Goal: Find specific page/section: Find specific page/section

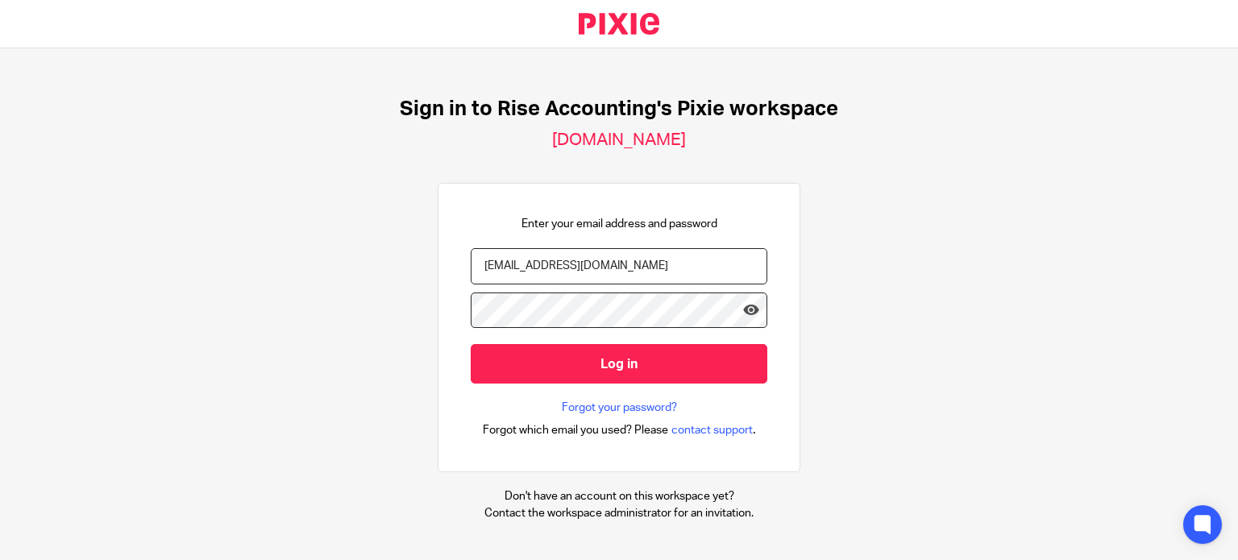
type input "srishashtika@riseaccounting.co.uk"
click at [471, 344] on input "Log in" at bounding box center [619, 364] width 297 height 40
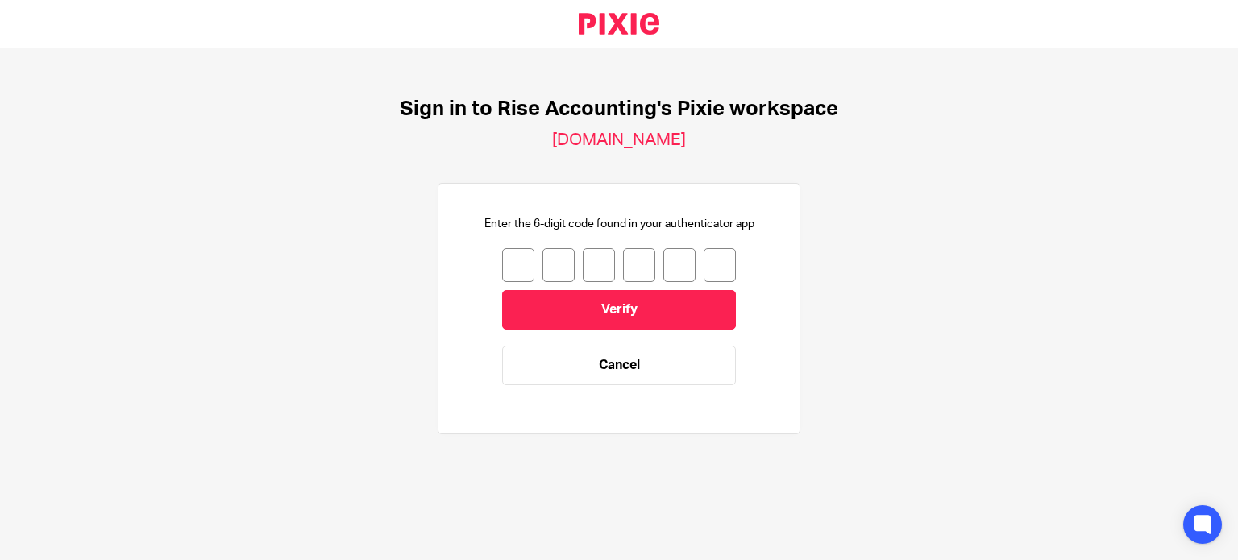
click at [505, 267] on input "number" at bounding box center [518, 265] width 32 height 34
type input "3"
type input "7"
type input "3"
type input "5"
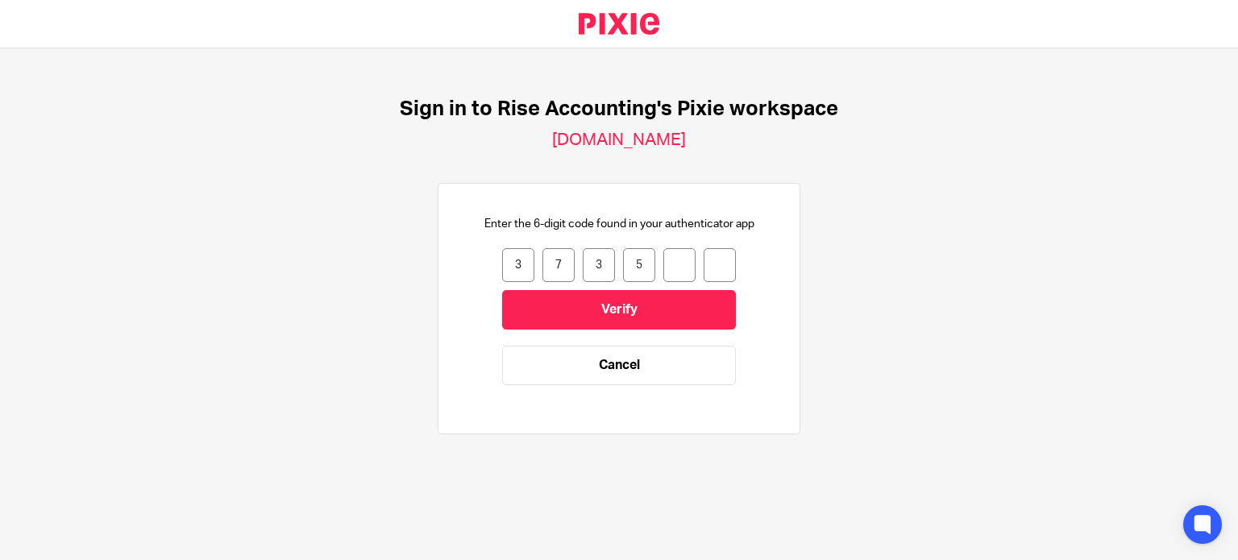
type input "2"
type input "4"
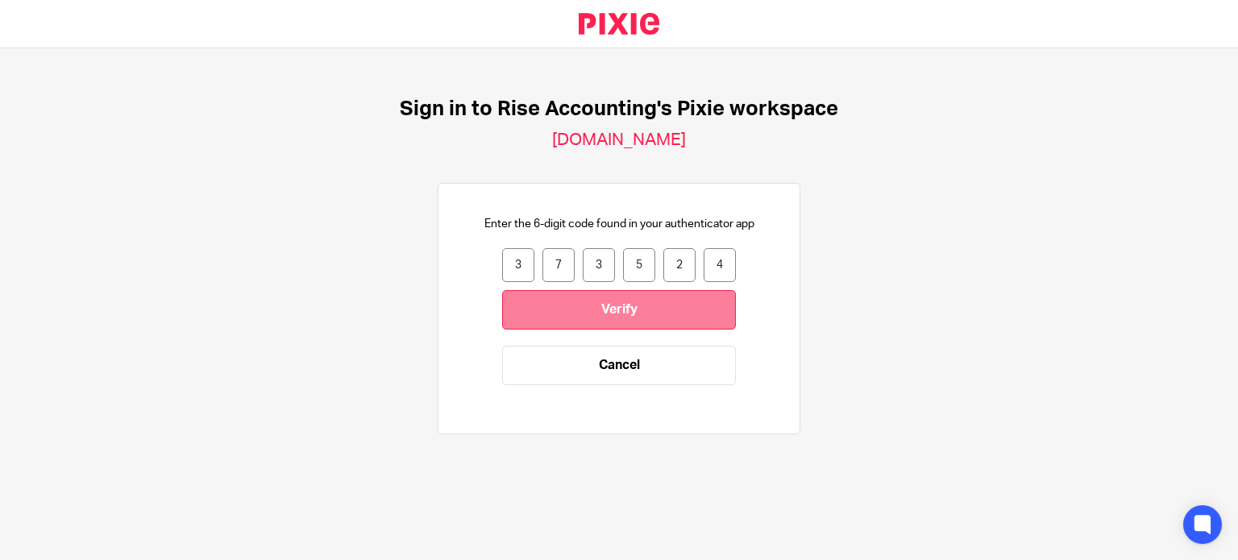
click at [591, 302] on input "Verify" at bounding box center [619, 310] width 234 height 40
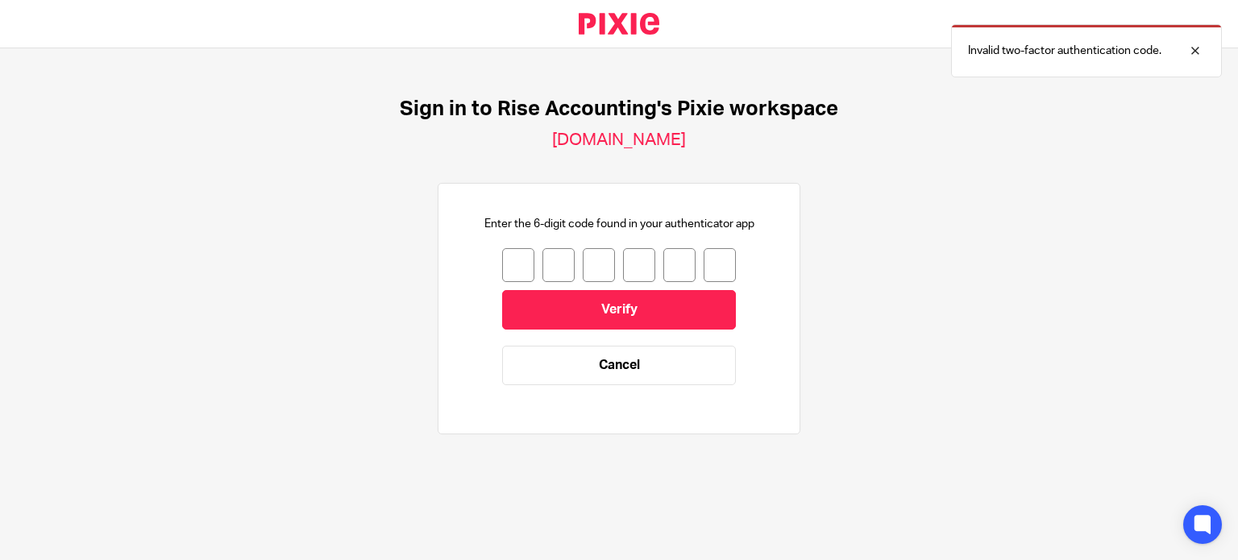
click at [487, 247] on div "Enter the 6-digit code found in your authenticator app Verify Cancel" at bounding box center [619, 308] width 297 height 185
click at [502, 258] on input "number" at bounding box center [518, 265] width 32 height 34
type input "8"
type input "2"
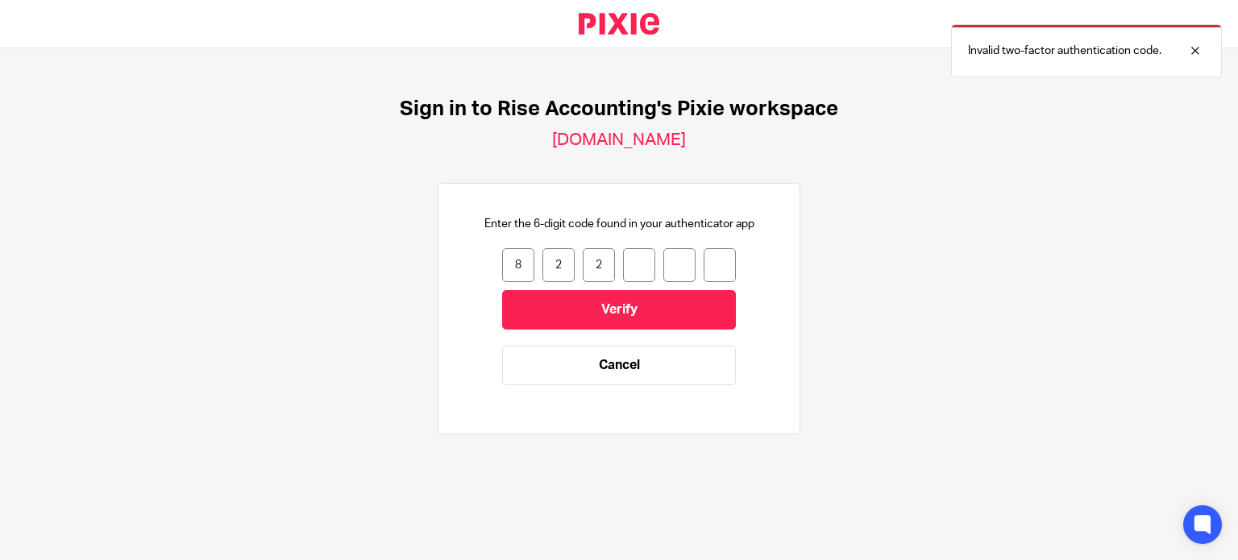
type input "1"
type input "7"
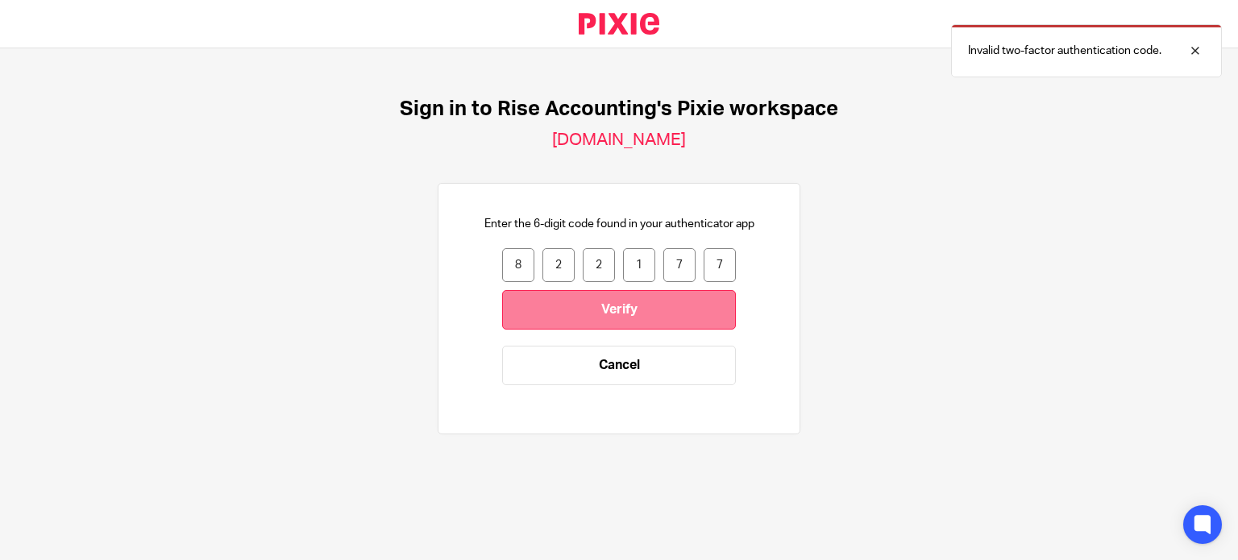
click at [562, 308] on input "Verify" at bounding box center [619, 310] width 234 height 40
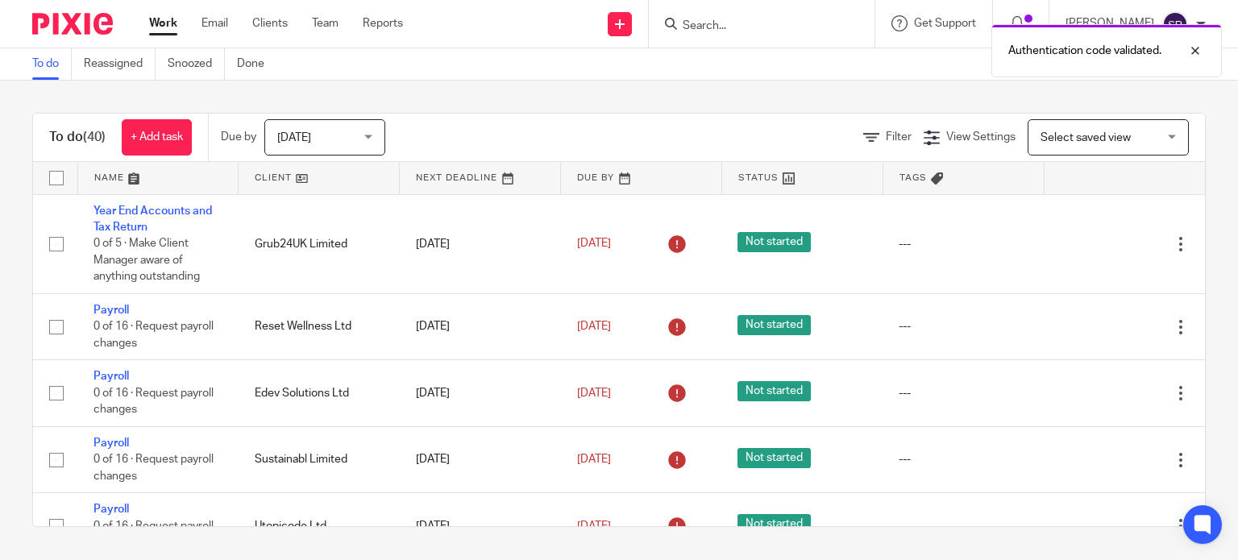
click at [665, 23] on div "Authentication code validated." at bounding box center [920, 46] width 603 height 61
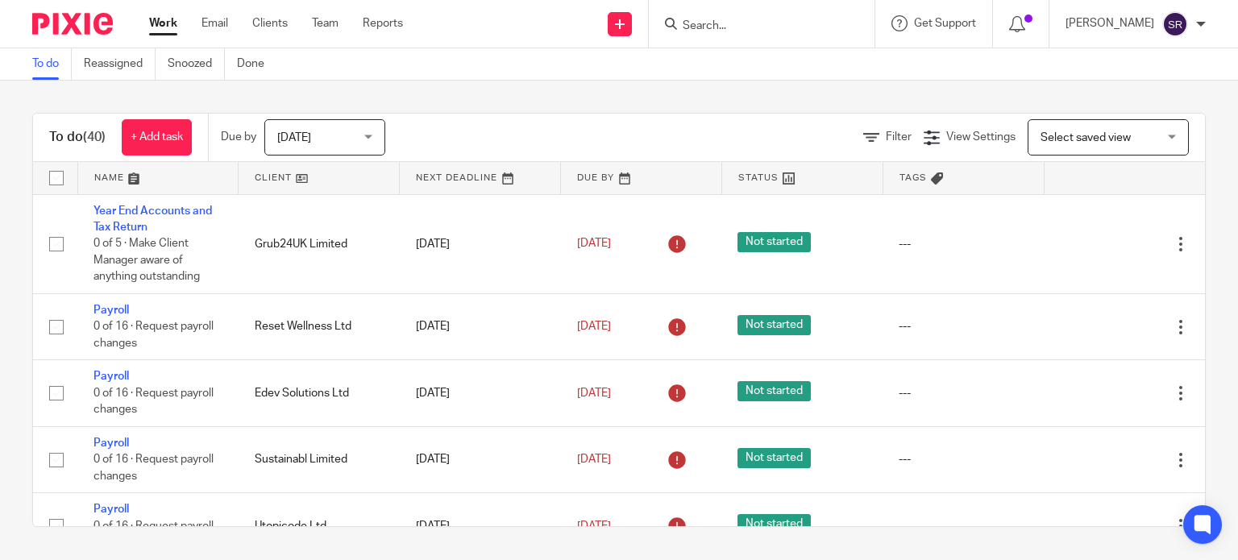
click at [681, 25] on input "Search" at bounding box center [753, 26] width 145 height 15
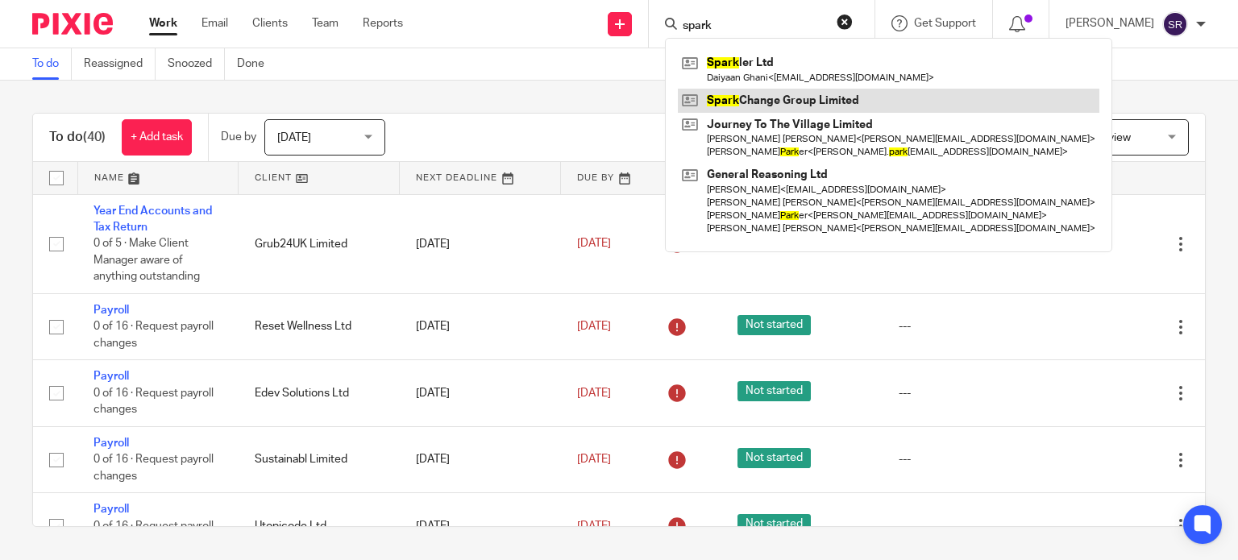
type input "spark"
click at [784, 97] on link at bounding box center [889, 101] width 422 height 24
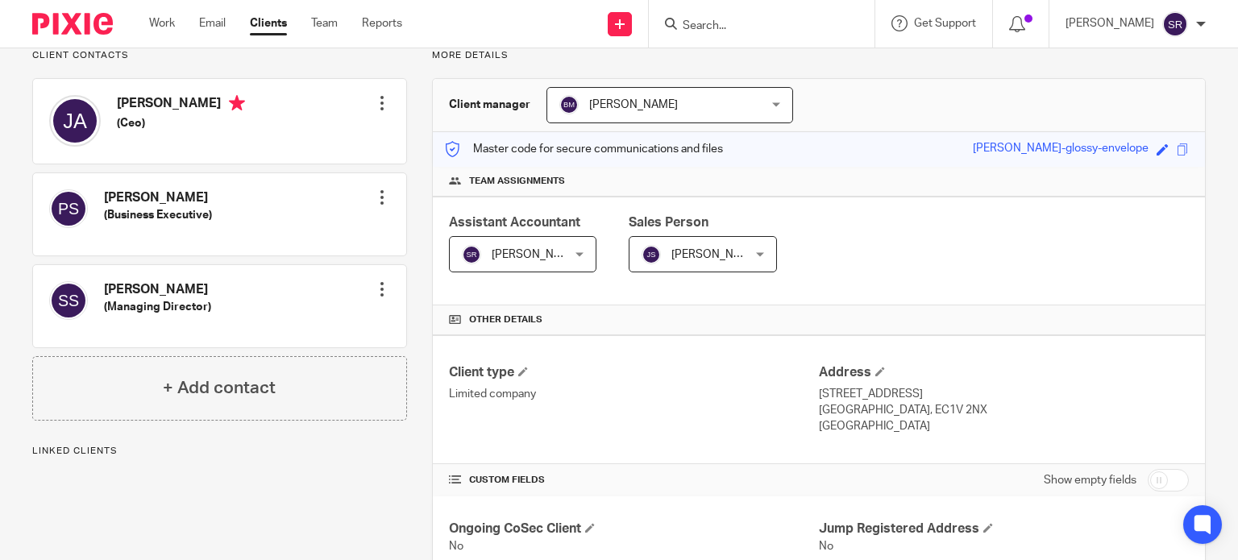
scroll to position [112, 0]
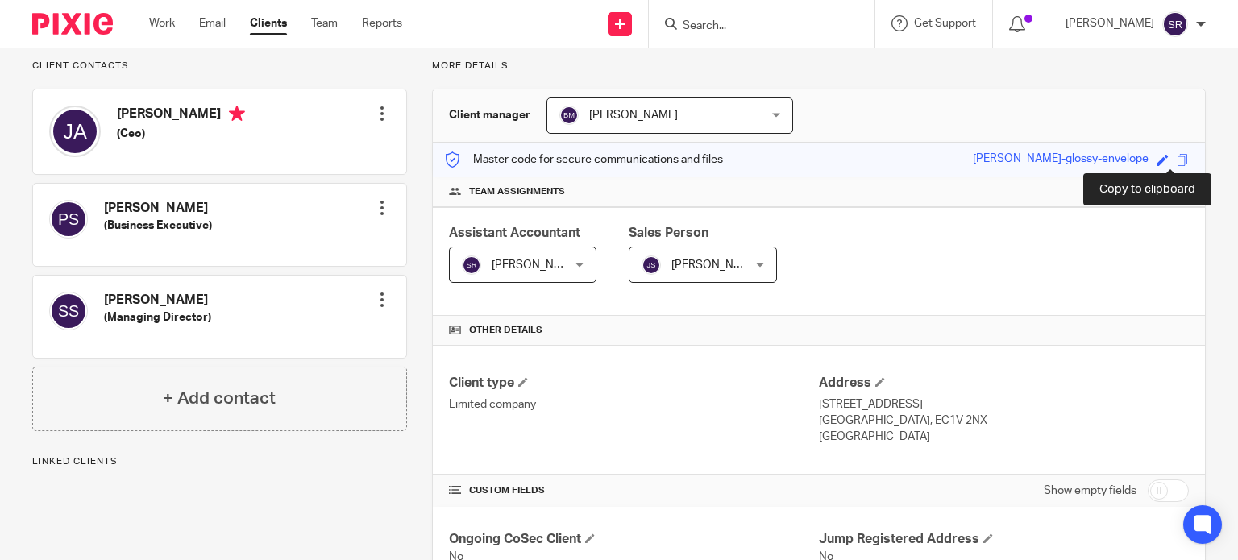
click at [1177, 160] on span at bounding box center [1183, 160] width 12 height 12
